Goal: Information Seeking & Learning: Learn about a topic

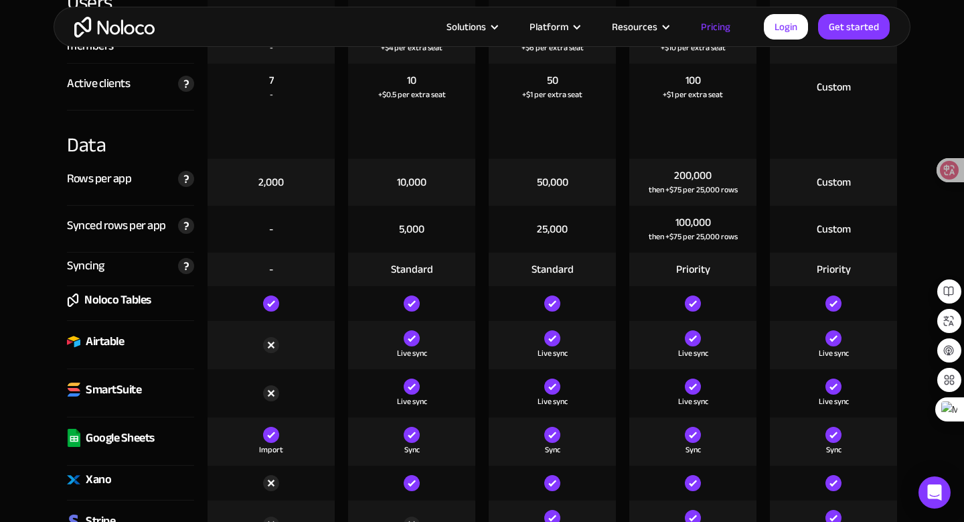
scroll to position [1732, 0]
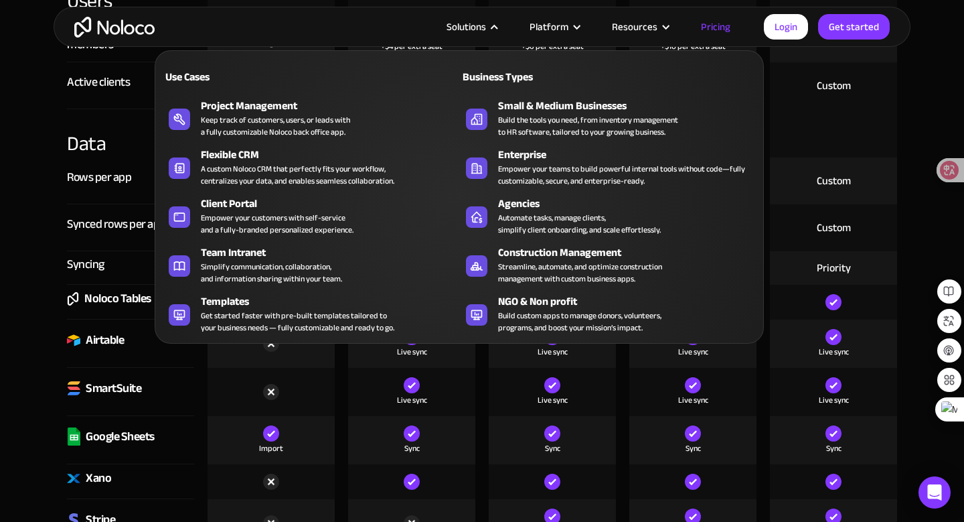
click at [497, 32] on nav "Use Cases Business Types Project Management Keep track of customers, users, or …" at bounding box center [459, 187] width 609 height 312
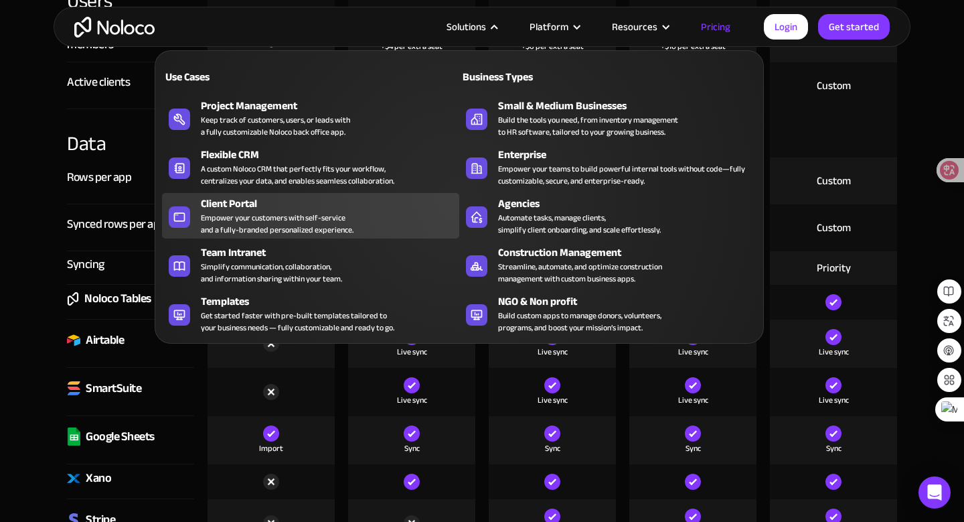
click at [407, 238] on link "Client Portal Empower your customers with self-service and a fully-branded pers…" at bounding box center [310, 216] width 297 height 46
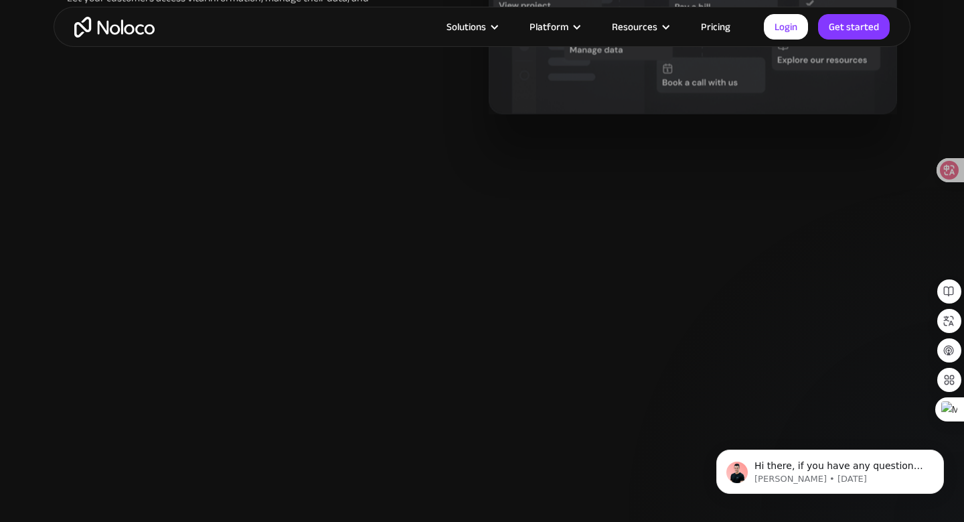
scroll to position [1469, 0]
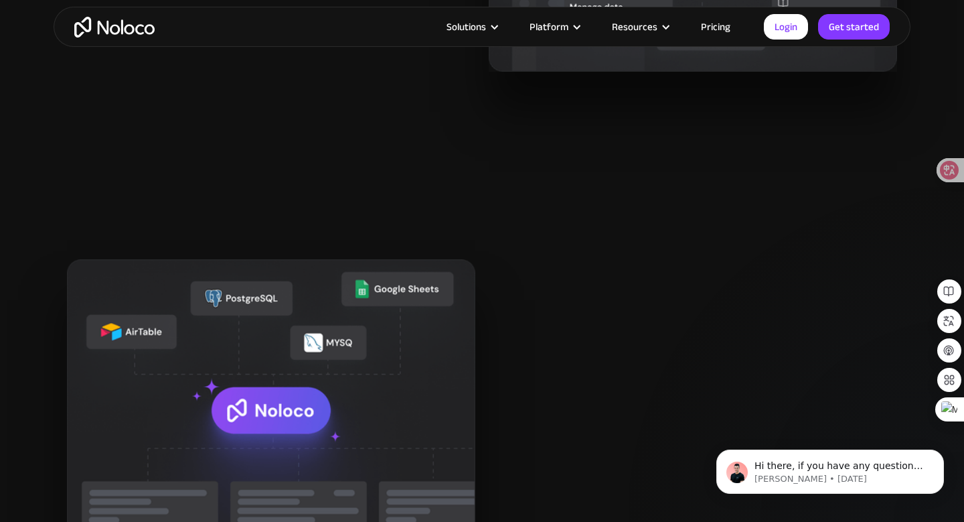
click at [719, 26] on link "Pricing" at bounding box center [715, 26] width 63 height 17
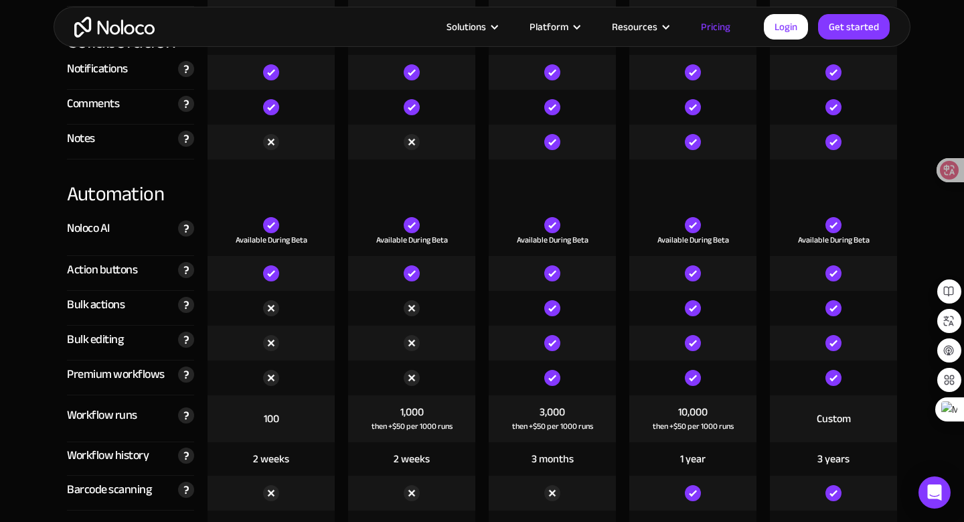
scroll to position [2592, 0]
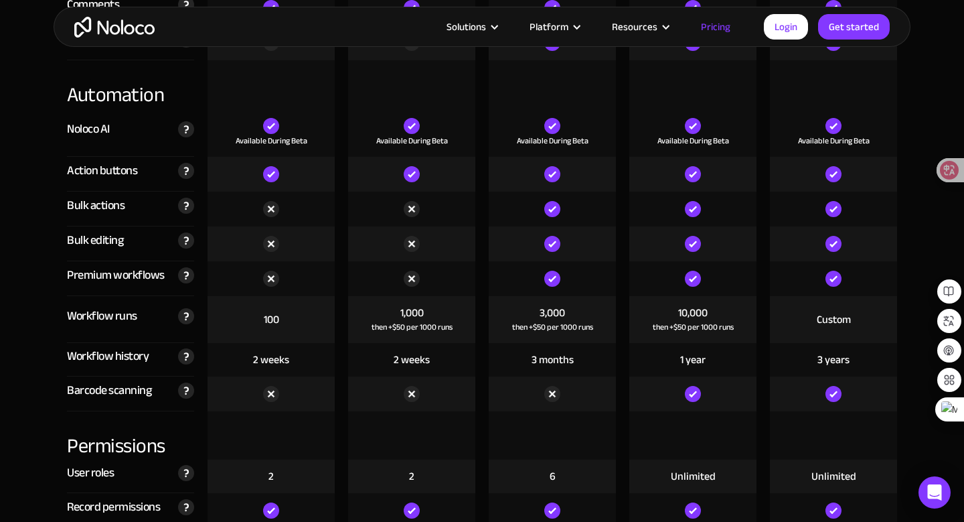
click at [709, 28] on link "Pricing" at bounding box center [715, 26] width 63 height 17
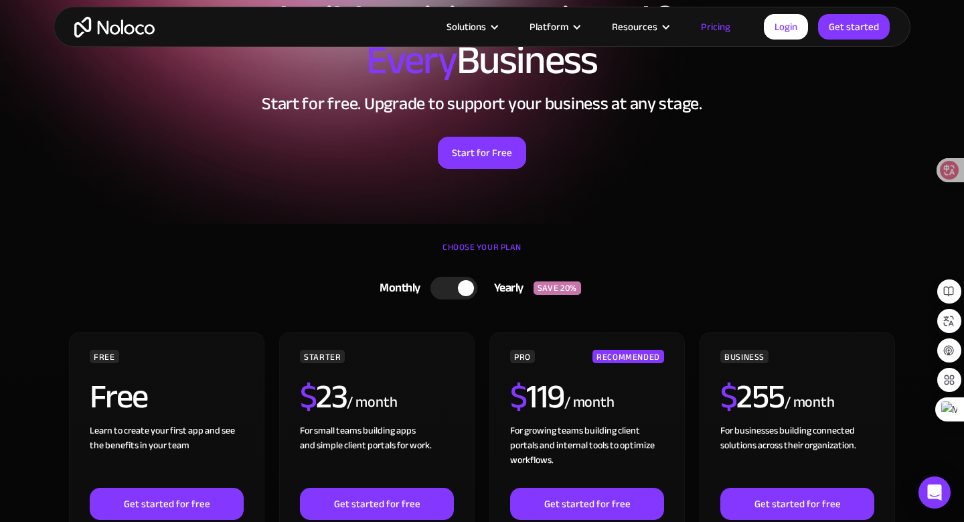
scroll to position [60, 0]
